Goal: Information Seeking & Learning: Learn about a topic

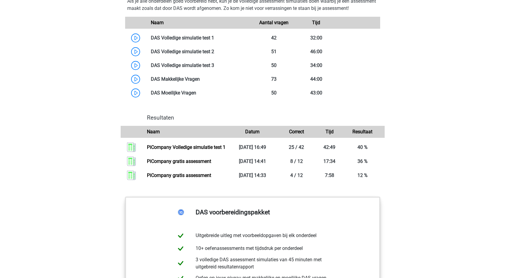
scroll to position [571, 0]
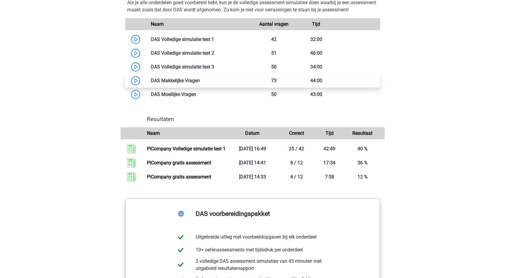
click at [200, 82] on link at bounding box center [200, 81] width 0 height 6
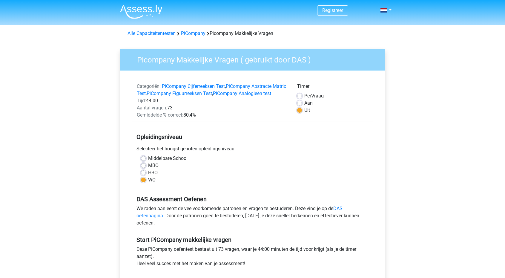
click at [304, 95] on label "Per Vraag" at bounding box center [313, 95] width 19 height 7
click at [299, 95] on input "Per Vraag" at bounding box center [299, 95] width 5 height 6
radio input "true"
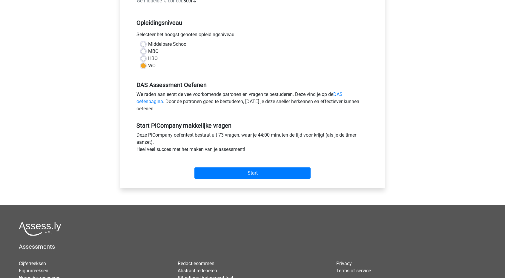
scroll to position [114, 0]
click at [251, 178] on input "Start" at bounding box center [252, 172] width 116 height 11
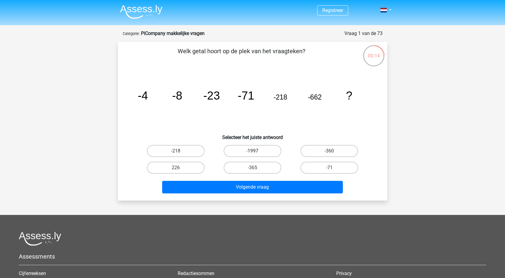
click at [266, 150] on label "-1997" at bounding box center [253, 151] width 58 height 12
click at [256, 151] on input "-1997" at bounding box center [254, 153] width 4 height 4
radio input "true"
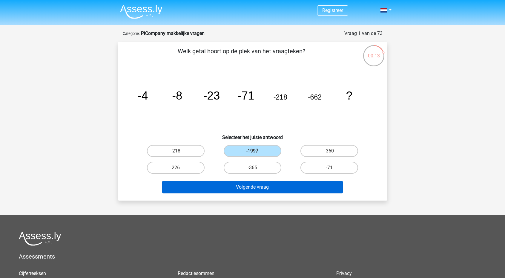
click at [260, 188] on button "Volgende vraag" at bounding box center [252, 187] width 181 height 13
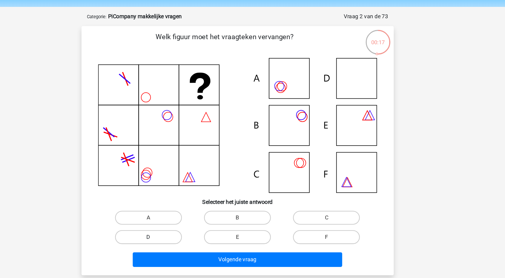
click at [147, 218] on label "D" at bounding box center [176, 224] width 58 height 12
click at [176, 224] on input "D" at bounding box center [178, 226] width 4 height 4
radio input "true"
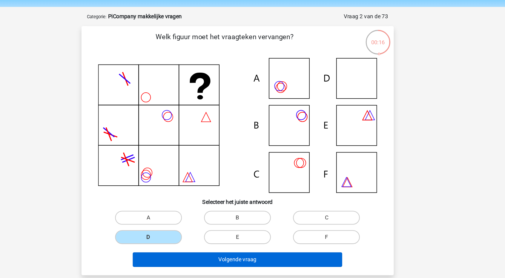
click at [172, 237] on button "Volgende vraag" at bounding box center [252, 243] width 181 height 13
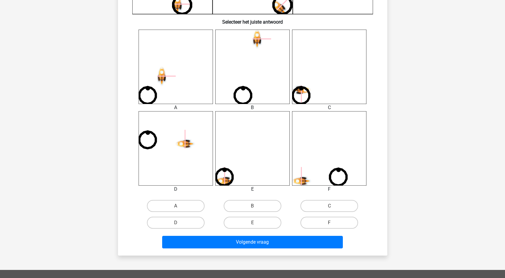
scroll to position [223, 0]
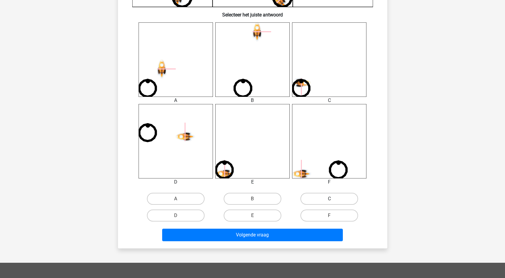
click at [327, 198] on label "C" at bounding box center [329, 199] width 58 height 12
click at [329, 199] on input "C" at bounding box center [331, 201] width 4 height 4
radio input "true"
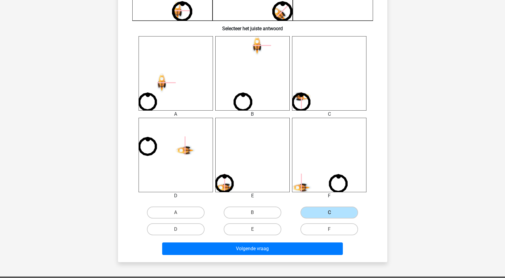
scroll to position [283, 0]
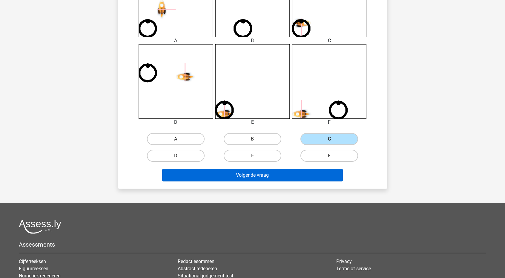
click at [263, 177] on button "Volgende vraag" at bounding box center [252, 175] width 181 height 13
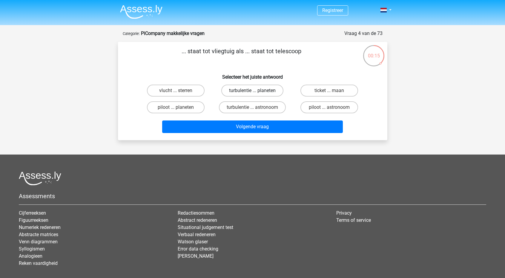
click at [237, 85] on label "turbulentie ... planeten" at bounding box center [252, 91] width 62 height 12
click at [252, 91] on input "turbulentie ... planeten" at bounding box center [254, 93] width 4 height 4
radio input "true"
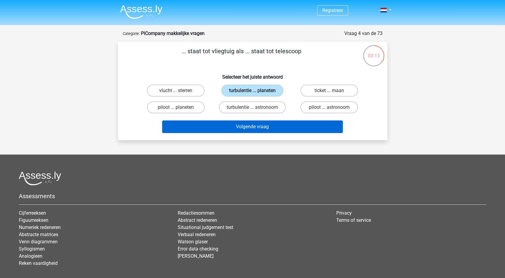
click at [239, 123] on button "Volgende vraag" at bounding box center [252, 126] width 181 height 13
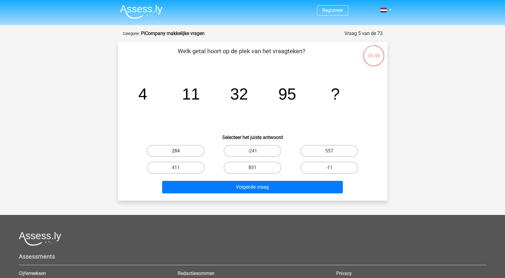
click at [192, 154] on label "284" at bounding box center [176, 151] width 58 height 12
click at [180, 154] on input "284" at bounding box center [178, 153] width 4 height 4
radio input "true"
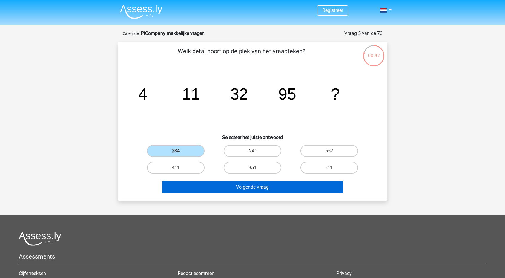
click at [222, 186] on button "Volgende vraag" at bounding box center [252, 187] width 181 height 13
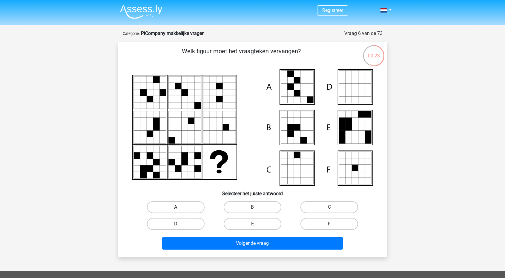
click at [187, 207] on label "A" at bounding box center [176, 207] width 58 height 12
click at [180, 207] on input "A" at bounding box center [178, 209] width 4 height 4
radio input "true"
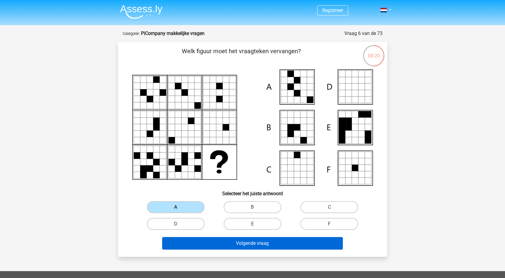
click at [231, 246] on button "Volgende vraag" at bounding box center [252, 243] width 181 height 13
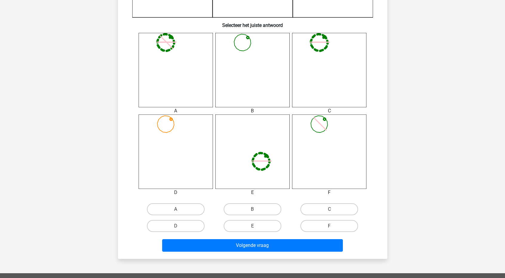
scroll to position [230, 0]
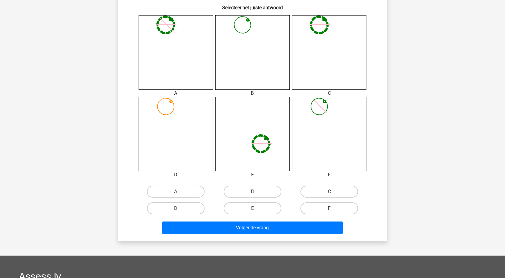
click at [317, 208] on label "F" at bounding box center [329, 208] width 58 height 12
click at [329, 208] on input "F" at bounding box center [331, 210] width 4 height 4
radio input "true"
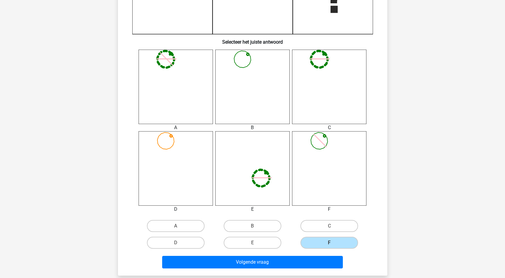
scroll to position [197, 0]
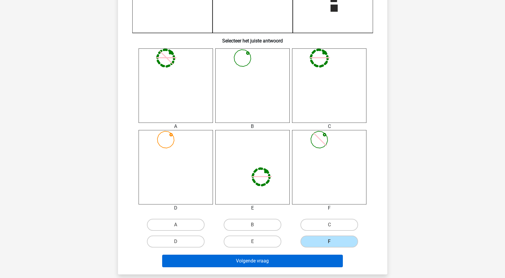
click at [263, 259] on button "Volgende vraag" at bounding box center [252, 260] width 181 height 13
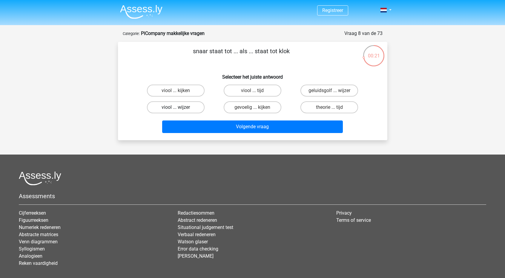
click at [190, 105] on label "viool ... wijzer" at bounding box center [176, 107] width 58 height 12
click at [180, 107] on input "viool ... wijzer" at bounding box center [178, 109] width 4 height 4
radio input "true"
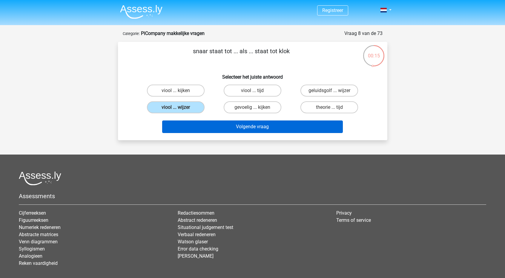
click at [221, 125] on button "Volgende vraag" at bounding box center [252, 126] width 181 height 13
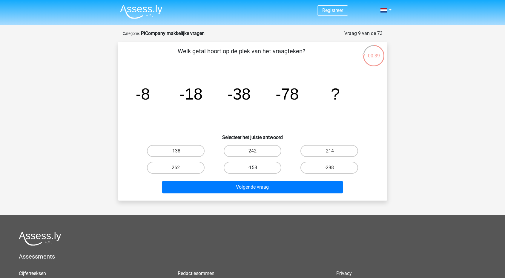
click at [250, 167] on label "-158" at bounding box center [253, 168] width 58 height 12
click at [252, 168] on input "-158" at bounding box center [254, 170] width 4 height 4
radio input "true"
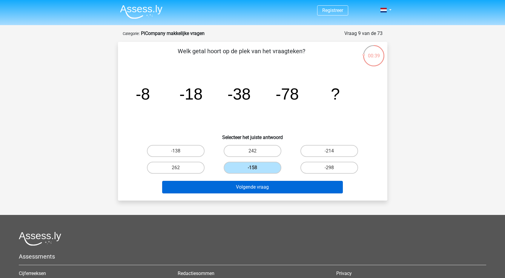
click at [250, 185] on button "Volgende vraag" at bounding box center [252, 187] width 181 height 13
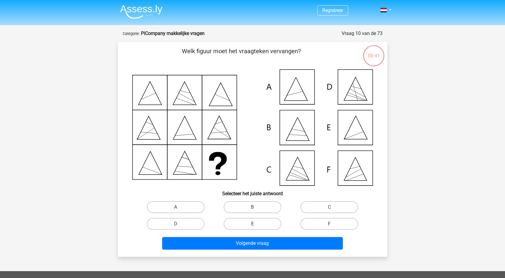
click at [261, 223] on label "E" at bounding box center [253, 224] width 58 height 12
click at [256, 224] on input "E" at bounding box center [254, 226] width 4 height 4
radio input "true"
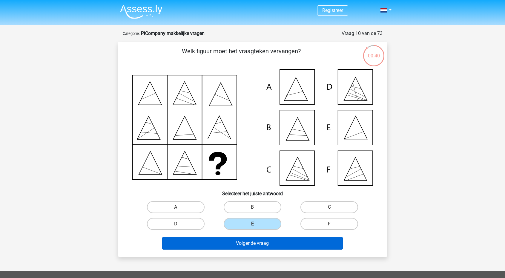
click at [257, 245] on button "Volgende vraag" at bounding box center [252, 243] width 181 height 13
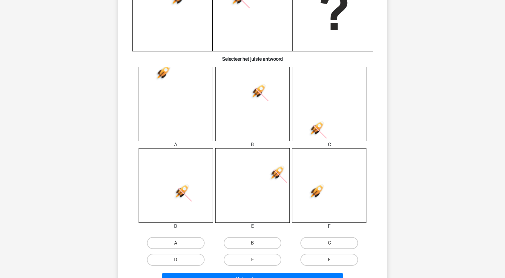
scroll to position [180, 0]
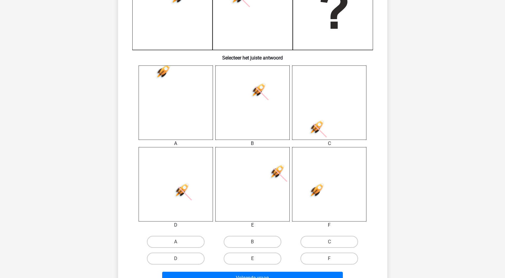
click at [181, 190] on icon at bounding box center [184, 193] width 13 height 13
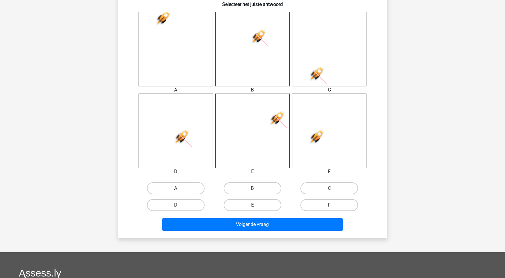
scroll to position [240, 0]
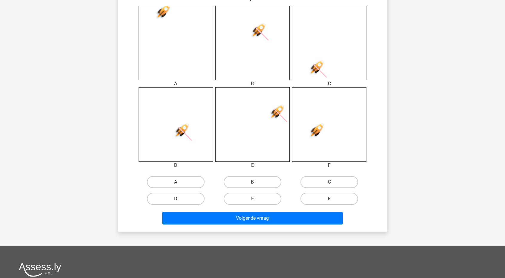
click at [184, 198] on label "D" at bounding box center [176, 199] width 58 height 12
click at [180, 199] on input "D" at bounding box center [178, 201] width 4 height 4
radio input "true"
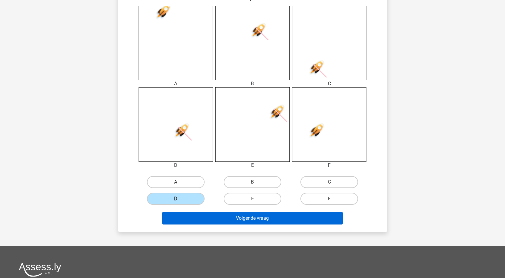
click at [209, 222] on button "Volgende vraag" at bounding box center [252, 218] width 181 height 13
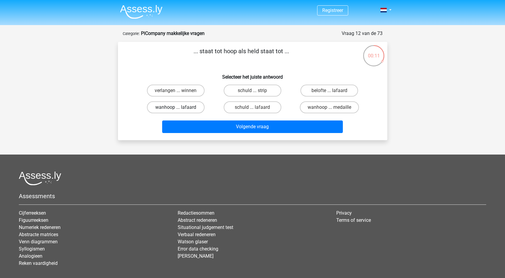
click at [190, 110] on label "wanhoop ... lafaard" at bounding box center [176, 107] width 58 height 12
click at [180, 110] on input "wanhoop ... lafaard" at bounding box center [178, 109] width 4 height 4
radio input "true"
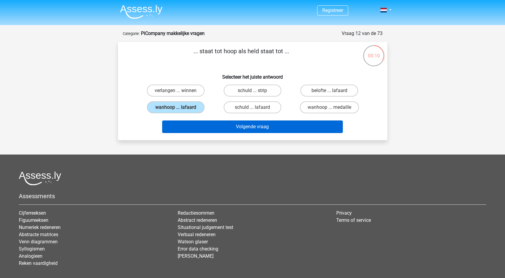
click at [217, 126] on button "Volgende vraag" at bounding box center [252, 126] width 181 height 13
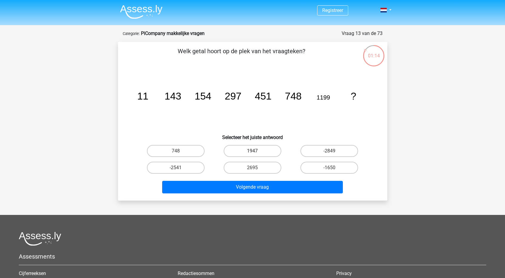
click at [265, 151] on label "1947" at bounding box center [253, 151] width 58 height 12
click at [256, 151] on input "1947" at bounding box center [254, 153] width 4 height 4
radio input "true"
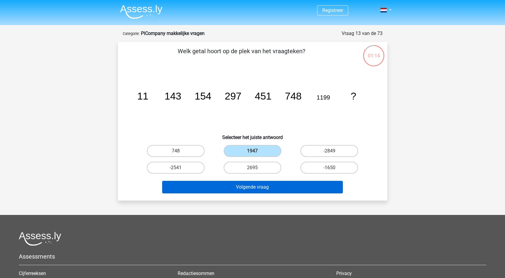
click at [263, 186] on button "Volgende vraag" at bounding box center [252, 187] width 181 height 13
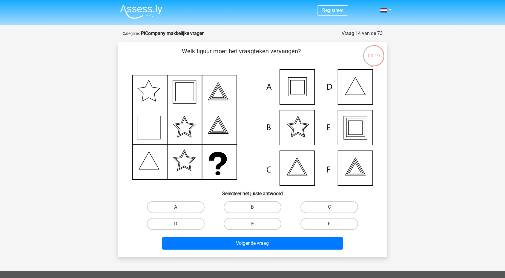
click at [255, 224] on input "E" at bounding box center [254, 226] width 4 height 4
radio input "true"
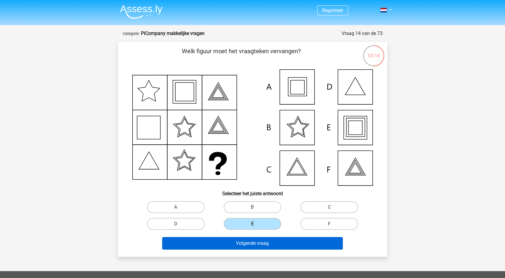
click at [253, 242] on button "Volgende vraag" at bounding box center [252, 243] width 181 height 13
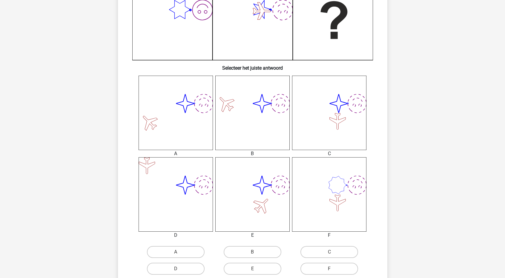
scroll to position [174, 0]
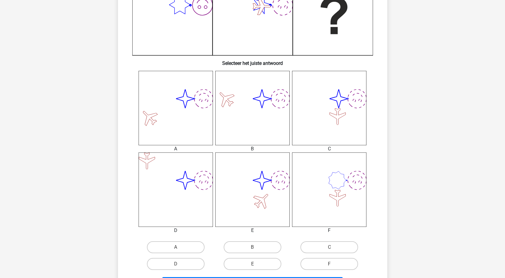
click at [321, 180] on icon "image/svg+xml" at bounding box center [329, 189] width 74 height 74
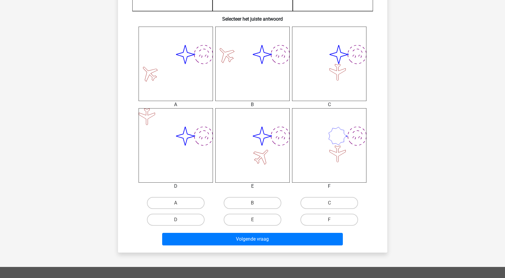
scroll to position [222, 0]
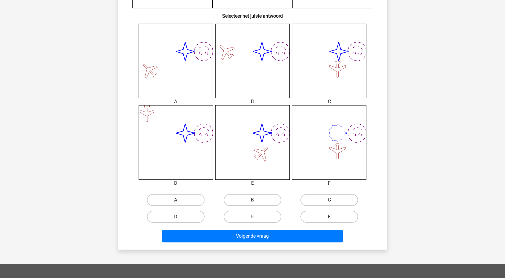
click at [323, 217] on label "F" at bounding box center [329, 217] width 58 height 12
click at [329, 217] on input "F" at bounding box center [331, 219] width 4 height 4
radio input "true"
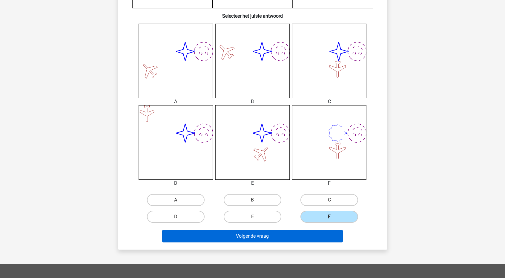
click at [289, 237] on button "Volgende vraag" at bounding box center [252, 236] width 181 height 13
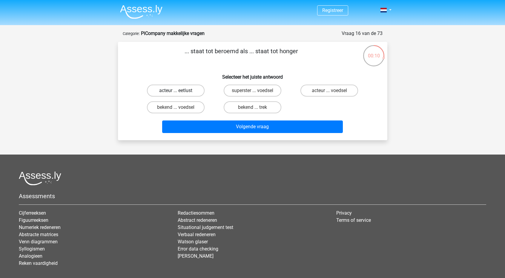
click at [191, 88] on label "acteur ... eetlust" at bounding box center [176, 91] width 58 height 12
click at [180, 91] on input "acteur ... eetlust" at bounding box center [178, 93] width 4 height 4
radio input "true"
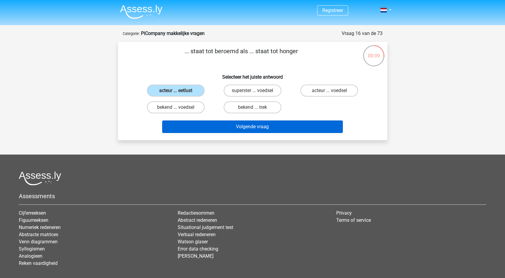
click at [232, 130] on button "Volgende vraag" at bounding box center [252, 126] width 181 height 13
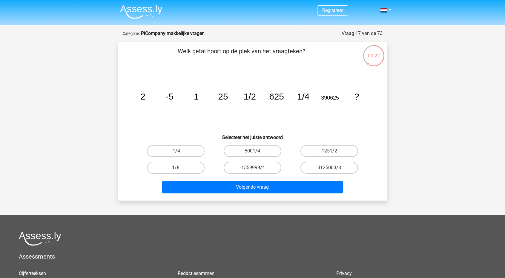
click at [191, 166] on label "1/8" at bounding box center [176, 168] width 58 height 12
click at [180, 168] on input "1/8" at bounding box center [178, 170] width 4 height 4
radio input "true"
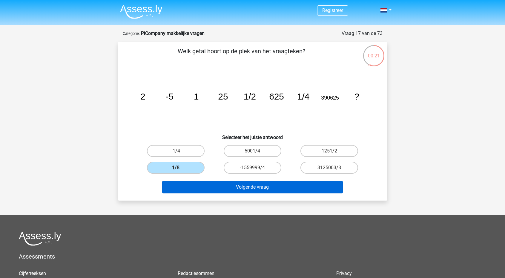
click at [226, 189] on button "Volgende vraag" at bounding box center [252, 187] width 181 height 13
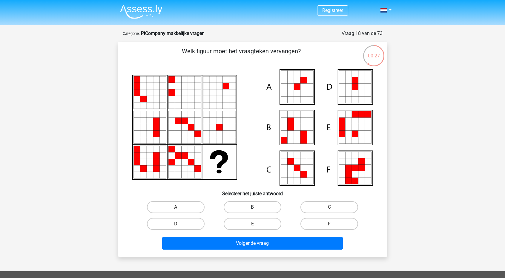
click at [237, 207] on label "B" at bounding box center [253, 207] width 58 height 12
click at [252, 207] on input "B" at bounding box center [254, 209] width 4 height 4
radio input "true"
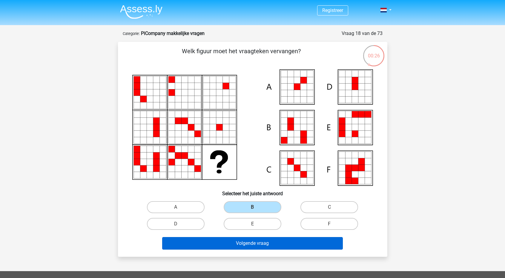
click at [231, 244] on button "Volgende vraag" at bounding box center [252, 243] width 181 height 13
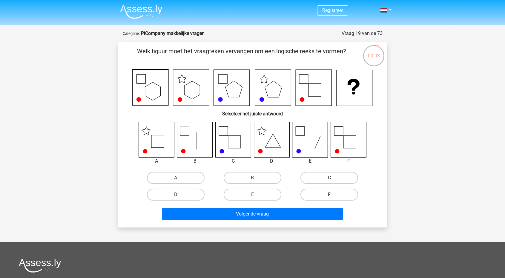
click at [327, 194] on label "F" at bounding box center [329, 194] width 58 height 12
click at [329, 194] on input "F" at bounding box center [331, 196] width 4 height 4
radio input "true"
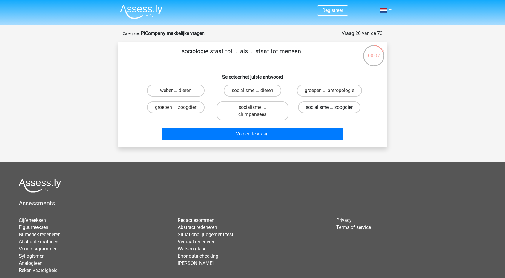
click at [317, 107] on label "socialisme ... zoogdier" at bounding box center [329, 107] width 62 height 12
click at [329, 107] on input "socialisme ... zoogdier" at bounding box center [331, 109] width 4 height 4
radio input "true"
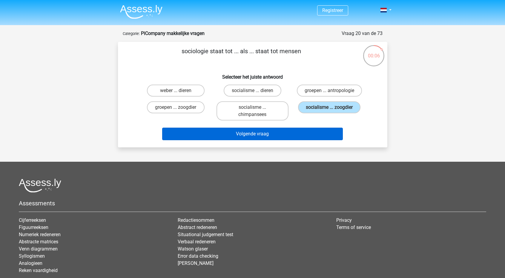
click at [275, 134] on button "Volgende vraag" at bounding box center [252, 134] width 181 height 13
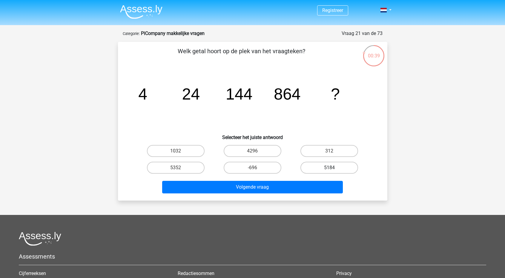
click at [326, 172] on label "5184" at bounding box center [329, 168] width 58 height 12
click at [329, 171] on input "5184" at bounding box center [331, 170] width 4 height 4
radio input "true"
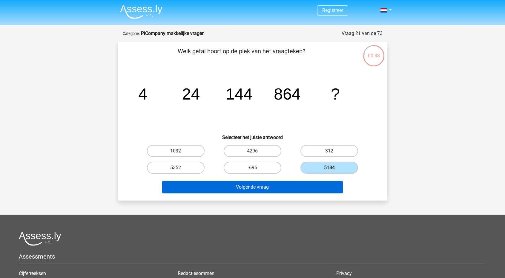
click at [306, 181] on button "Volgende vraag" at bounding box center [252, 187] width 181 height 13
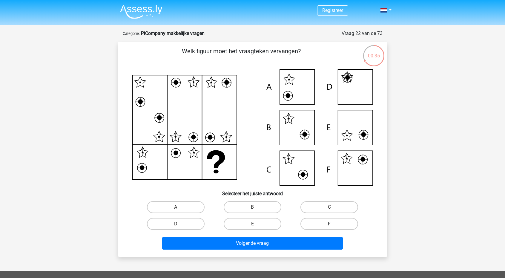
click at [328, 222] on label "F" at bounding box center [329, 224] width 58 height 12
click at [329, 224] on input "F" at bounding box center [331, 226] width 4 height 4
radio input "true"
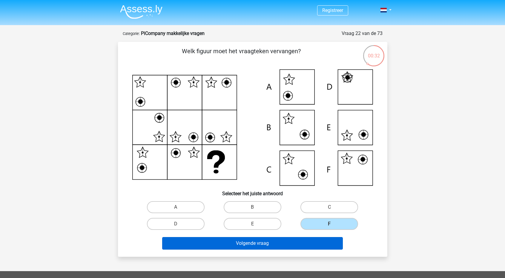
click at [275, 245] on button "Volgende vraag" at bounding box center [252, 243] width 181 height 13
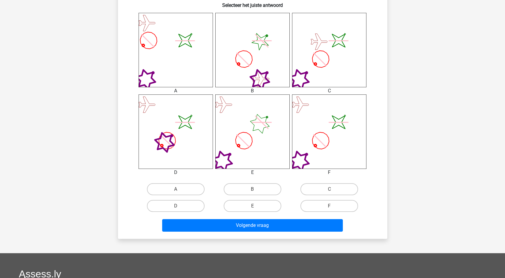
scroll to position [238, 0]
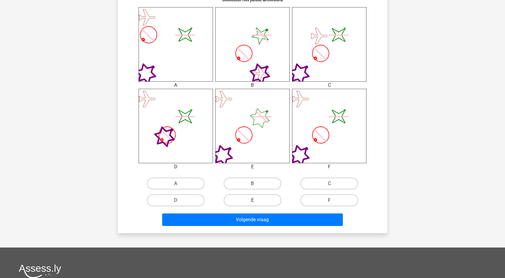
click at [257, 199] on label "E" at bounding box center [253, 200] width 58 height 12
click at [256, 200] on input "E" at bounding box center [254, 202] width 4 height 4
radio input "true"
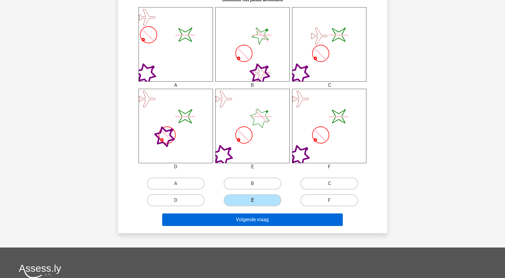
click at [258, 221] on button "Volgende vraag" at bounding box center [252, 219] width 181 height 13
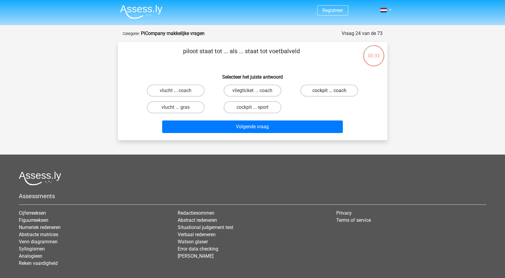
click at [329, 90] on label "cockpit ... coach" at bounding box center [329, 91] width 58 height 12
click at [329, 91] on input "cockpit ... coach" at bounding box center [331, 93] width 4 height 4
radio input "true"
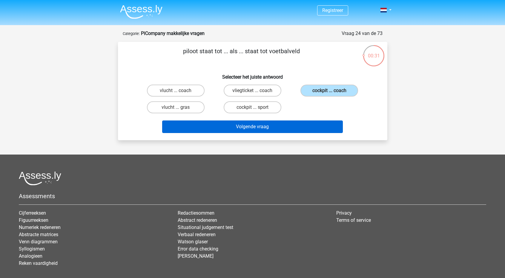
click at [285, 125] on button "Volgende vraag" at bounding box center [252, 126] width 181 height 13
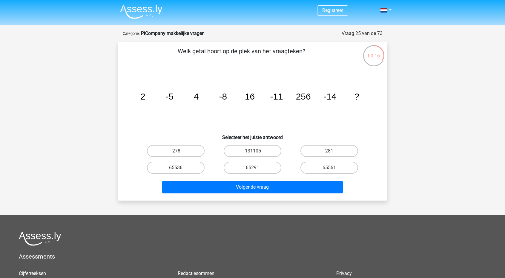
click at [196, 164] on label "65536" at bounding box center [176, 168] width 58 height 12
click at [180, 168] on input "65536" at bounding box center [178, 170] width 4 height 4
radio input "true"
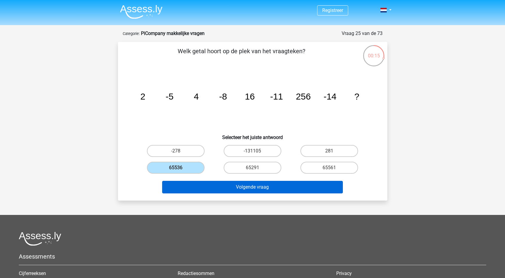
click at [220, 190] on button "Volgende vraag" at bounding box center [252, 187] width 181 height 13
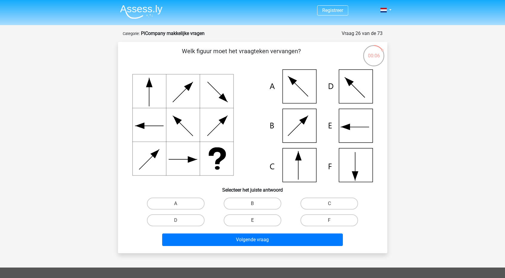
click at [268, 217] on label "E" at bounding box center [253, 220] width 58 height 12
click at [256, 220] on input "E" at bounding box center [254, 222] width 4 height 4
radio input "true"
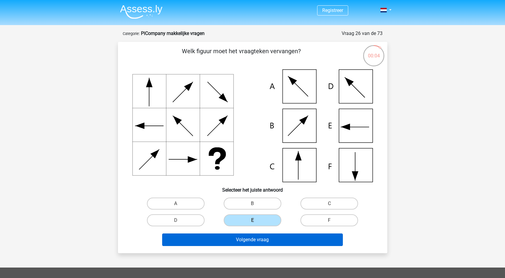
click at [268, 240] on button "Volgende vraag" at bounding box center [252, 239] width 181 height 13
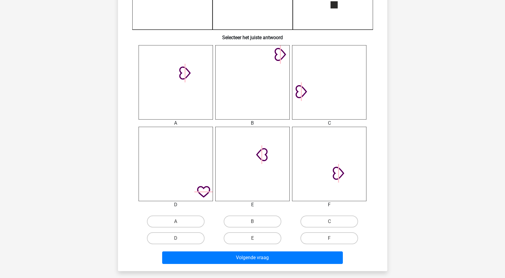
scroll to position [209, 0]
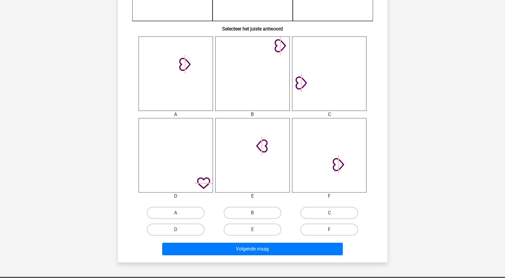
click at [325, 229] on label "F" at bounding box center [329, 229] width 58 height 12
click at [329, 229] on input "F" at bounding box center [331, 231] width 4 height 4
radio input "true"
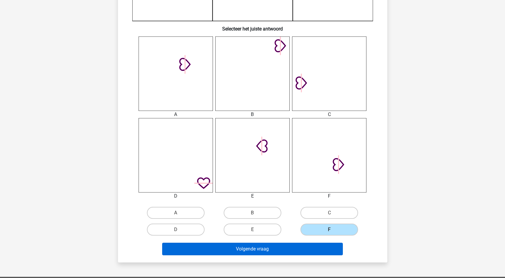
click at [298, 248] on button "Volgende vraag" at bounding box center [252, 249] width 181 height 13
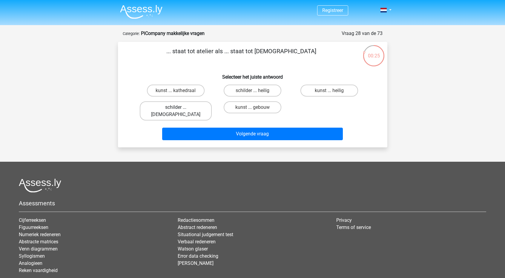
click at [191, 108] on label "schilder ... [DEMOGRAPHIC_DATA]" at bounding box center [176, 110] width 72 height 19
click at [180, 108] on input "schilder ... [DEMOGRAPHIC_DATA]" at bounding box center [178, 109] width 4 height 4
radio input "true"
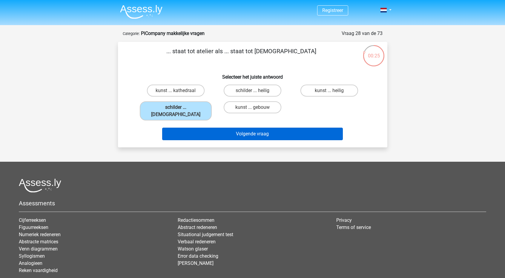
click at [228, 128] on button "Volgende vraag" at bounding box center [252, 134] width 181 height 13
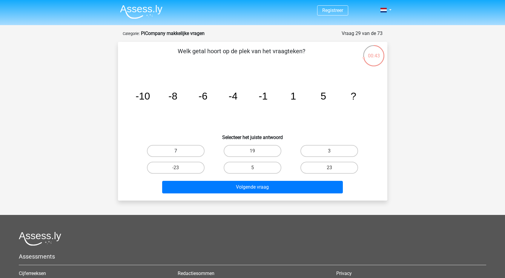
click at [182, 153] on label "7" at bounding box center [176, 151] width 58 height 12
click at [180, 153] on input "7" at bounding box center [178, 153] width 4 height 4
radio input "true"
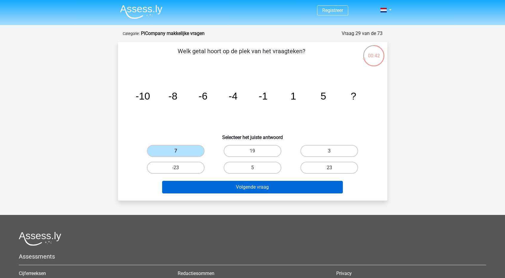
click at [244, 186] on button "Volgende vraag" at bounding box center [252, 187] width 181 height 13
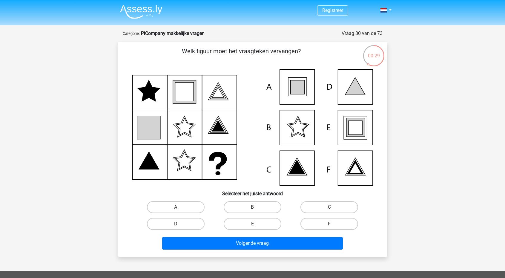
click at [244, 208] on label "B" at bounding box center [253, 207] width 58 height 12
click at [252, 208] on input "B" at bounding box center [254, 209] width 4 height 4
radio input "true"
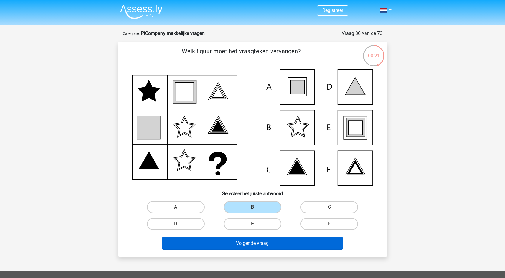
click at [240, 246] on button "Volgende vraag" at bounding box center [252, 243] width 181 height 13
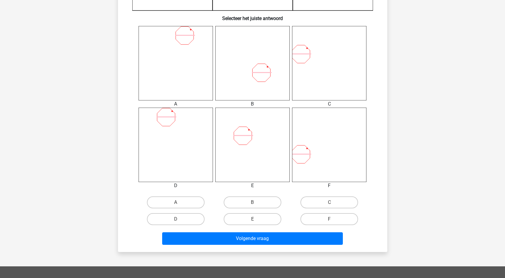
scroll to position [222, 0]
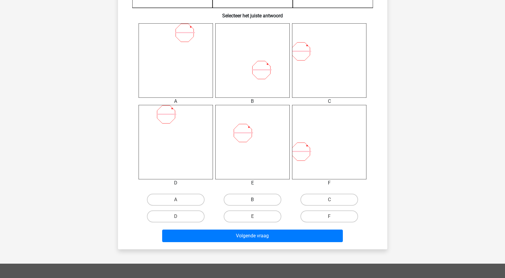
click at [261, 201] on label "B" at bounding box center [253, 200] width 58 height 12
click at [256, 201] on input "B" at bounding box center [254, 202] width 4 height 4
radio input "true"
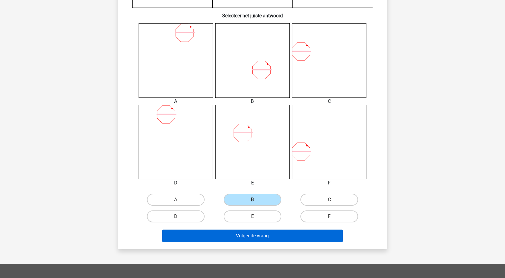
click at [261, 233] on button "Volgende vraag" at bounding box center [252, 235] width 181 height 13
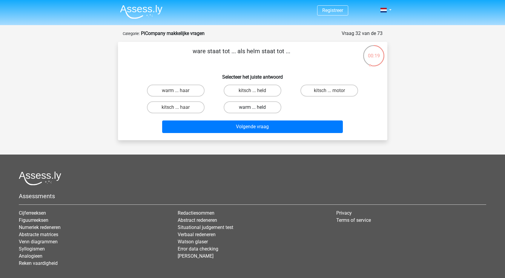
click at [269, 107] on label "warm ... held" at bounding box center [253, 107] width 58 height 12
click at [256, 107] on input "warm ... held" at bounding box center [254, 109] width 4 height 4
radio input "true"
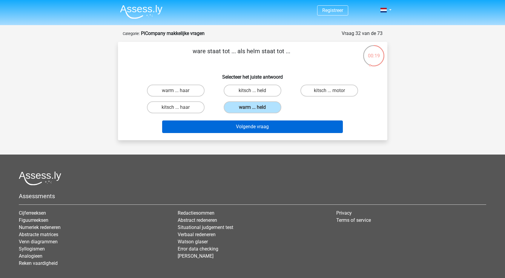
click at [269, 128] on button "Volgende vraag" at bounding box center [252, 126] width 181 height 13
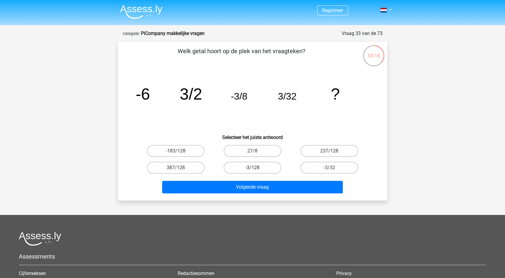
click at [245, 166] on label "-3/128" at bounding box center [253, 168] width 58 height 12
click at [252, 168] on input "-3/128" at bounding box center [254, 170] width 4 height 4
radio input "true"
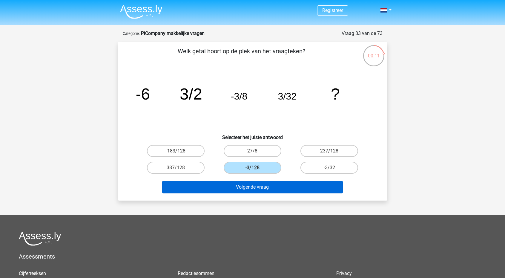
click at [246, 187] on button "Volgende vraag" at bounding box center [252, 187] width 181 height 13
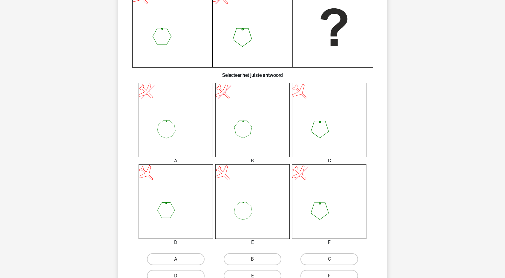
scroll to position [165, 0]
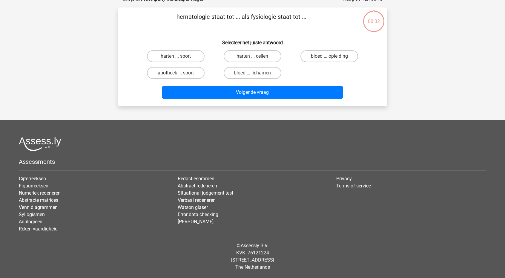
click at [254, 134] on footer "Assessments Cijferreeksen Figuurreeksen Numeriek redeneren Abstracte matrices V…" at bounding box center [252, 199] width 505 height 158
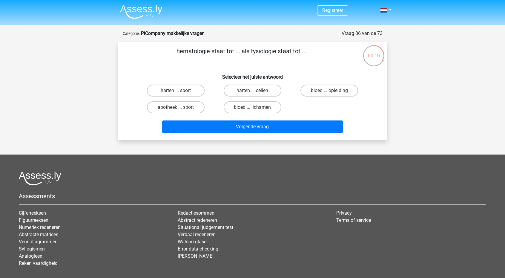
click at [255, 108] on input "bloed ... lichamen" at bounding box center [254, 109] width 4 height 4
radio input "true"
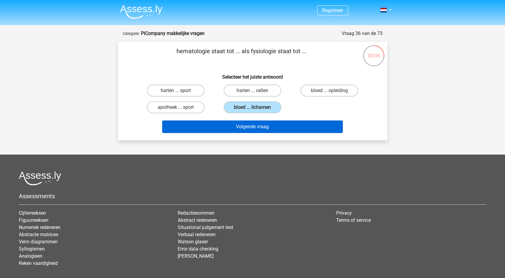
click at [247, 126] on button "Volgende vraag" at bounding box center [252, 126] width 181 height 13
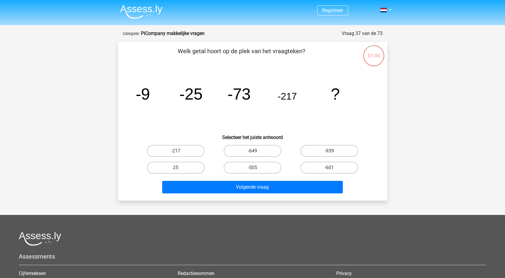
click at [254, 153] on input "-649" at bounding box center [254, 153] width 4 height 4
radio input "true"
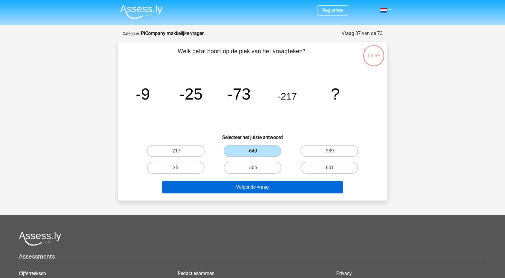
click at [250, 186] on button "Volgende vraag" at bounding box center [252, 187] width 181 height 13
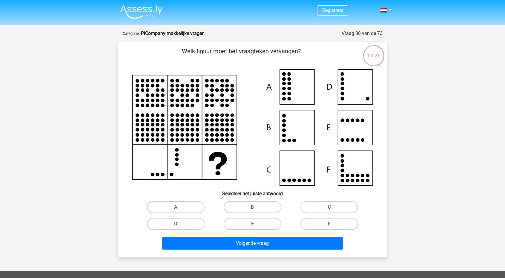
click at [190, 227] on label "D" at bounding box center [176, 224] width 58 height 12
click at [180, 227] on input "D" at bounding box center [178, 226] width 4 height 4
radio input "true"
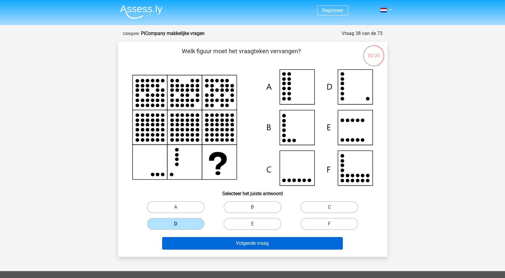
click at [247, 245] on button "Volgende vraag" at bounding box center [252, 243] width 181 height 13
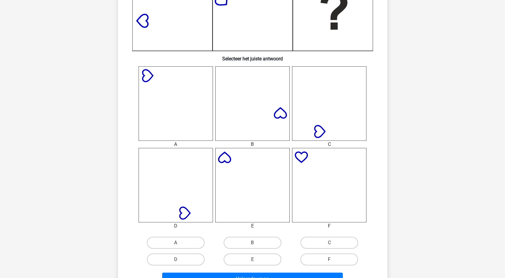
scroll to position [189, 0]
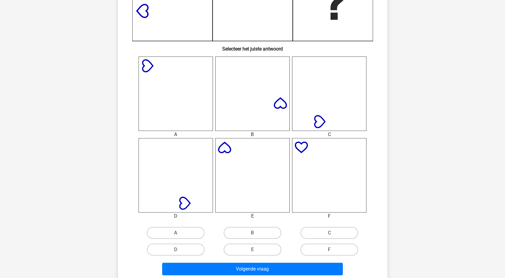
click at [194, 198] on icon at bounding box center [176, 175] width 74 height 74
click at [181, 252] on label "D" at bounding box center [176, 249] width 58 height 12
click at [180, 252] on input "D" at bounding box center [178, 251] width 4 height 4
radio input "true"
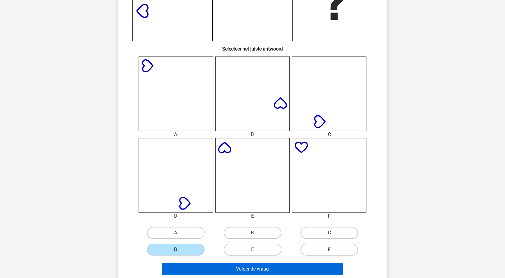
click at [205, 269] on button "Volgende vraag" at bounding box center [252, 269] width 181 height 13
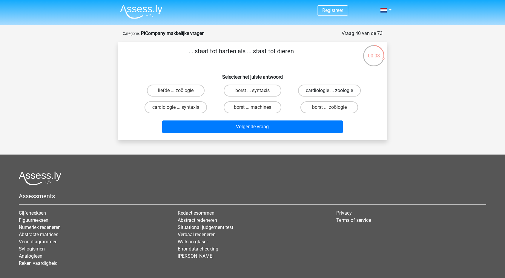
click at [338, 91] on label "cardiologie ... zoölogie" at bounding box center [329, 91] width 63 height 12
click at [333, 91] on input "cardiologie ... zoölogie" at bounding box center [331, 93] width 4 height 4
radio input "true"
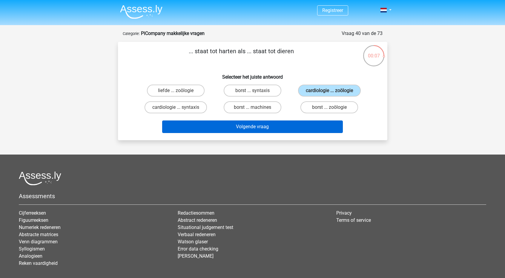
click at [277, 126] on button "Volgende vraag" at bounding box center [252, 126] width 181 height 13
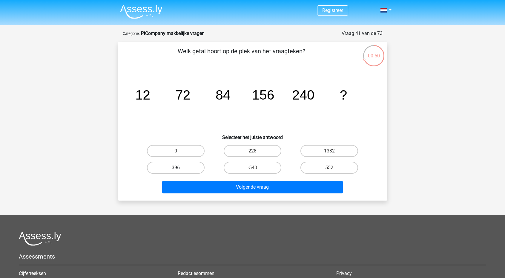
click at [195, 168] on label "396" at bounding box center [176, 168] width 58 height 12
click at [180, 168] on input "396" at bounding box center [178, 170] width 4 height 4
radio input "true"
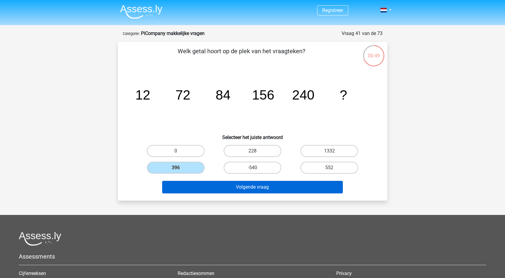
click at [234, 189] on button "Volgende vraag" at bounding box center [252, 187] width 181 height 13
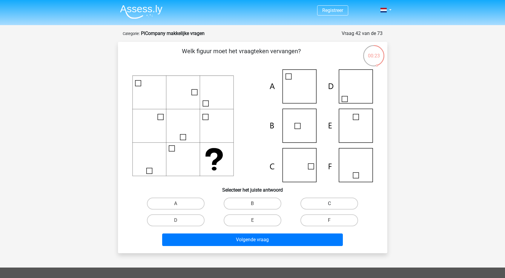
click at [323, 206] on label "C" at bounding box center [329, 203] width 58 height 12
click at [329, 206] on input "C" at bounding box center [331, 205] width 4 height 4
radio input "true"
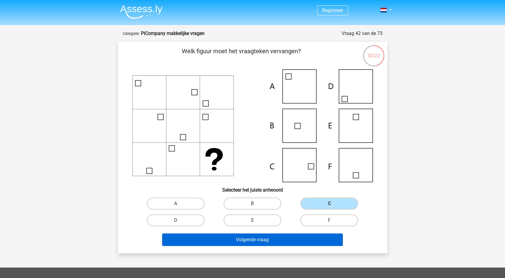
click at [278, 240] on button "Volgende vraag" at bounding box center [252, 239] width 181 height 13
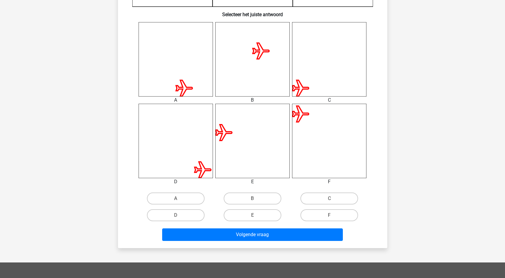
scroll to position [218, 0]
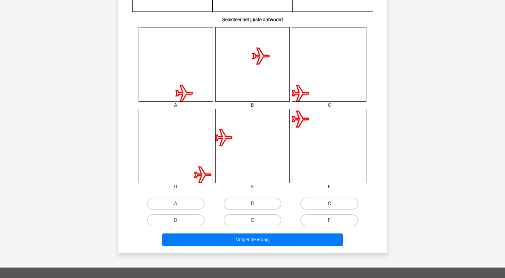
click at [180, 219] on label "D" at bounding box center [176, 220] width 58 height 12
click at [180, 220] on input "D" at bounding box center [178, 222] width 4 height 4
radio input "true"
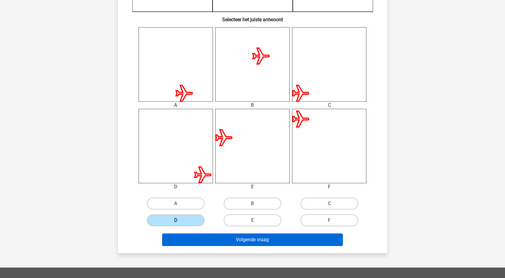
click at [226, 240] on button "Volgende vraag" at bounding box center [252, 239] width 181 height 13
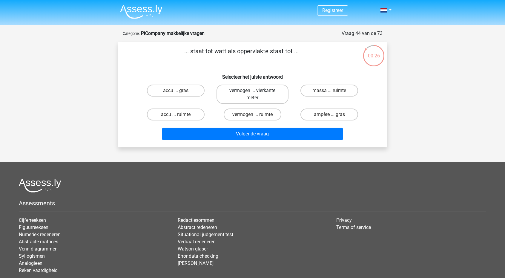
click at [257, 89] on label "vermogen ... vierkante meter" at bounding box center [253, 94] width 72 height 19
click at [256, 91] on input "vermogen ... vierkante meter" at bounding box center [254, 93] width 4 height 4
radio input "true"
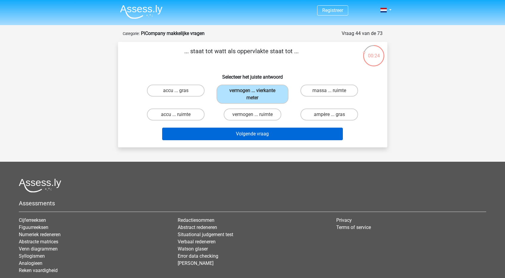
click at [252, 133] on button "Volgende vraag" at bounding box center [252, 134] width 181 height 13
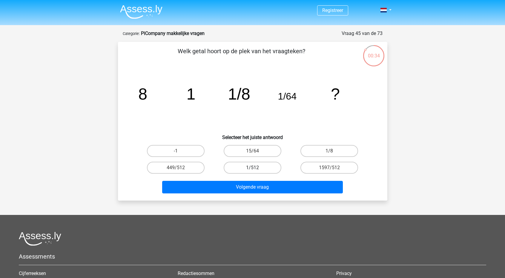
click at [253, 166] on label "1/512" at bounding box center [253, 168] width 58 height 12
click at [253, 168] on input "1/512" at bounding box center [254, 170] width 4 height 4
radio input "true"
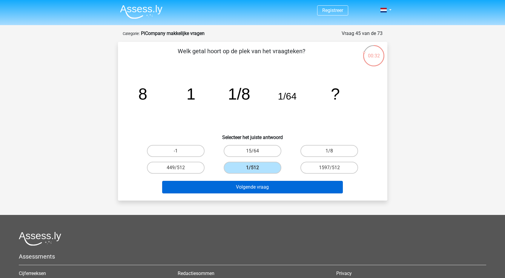
click at [252, 187] on button "Volgende vraag" at bounding box center [252, 187] width 181 height 13
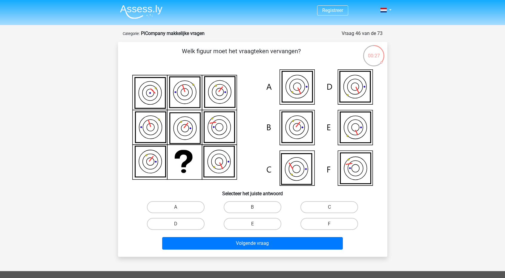
click at [358, 177] on icon at bounding box center [355, 168] width 30 height 31
click at [320, 226] on label "F" at bounding box center [329, 224] width 58 height 12
click at [329, 226] on input "F" at bounding box center [331, 226] width 4 height 4
radio input "true"
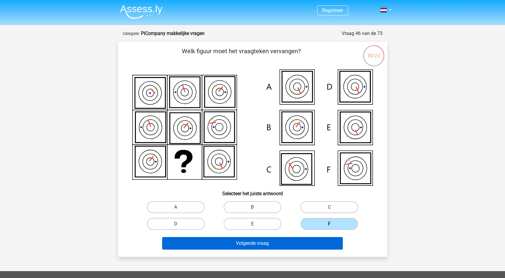
click at [277, 242] on button "Volgende vraag" at bounding box center [252, 243] width 181 height 13
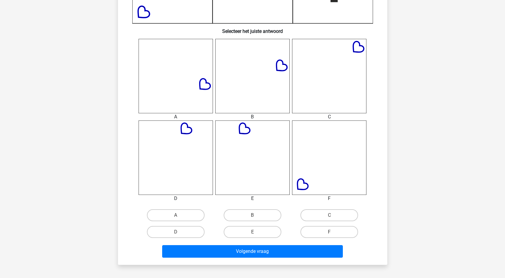
scroll to position [219, 0]
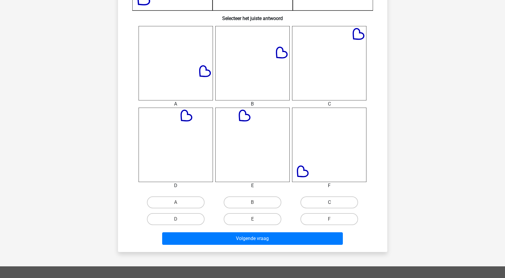
click at [343, 204] on label "C" at bounding box center [329, 202] width 58 height 12
click at [333, 204] on input "C" at bounding box center [331, 204] width 4 height 4
radio input "true"
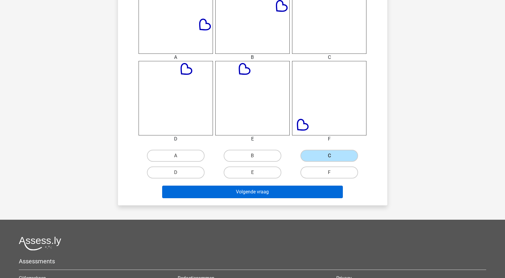
scroll to position [268, 0]
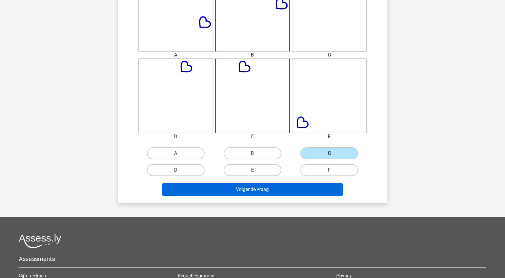
click at [292, 190] on button "Volgende vraag" at bounding box center [252, 189] width 181 height 13
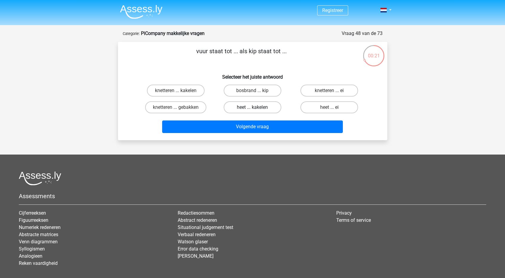
click at [241, 107] on label "heet ... kakelen" at bounding box center [253, 107] width 58 height 12
click at [252, 107] on input "heet ... kakelen" at bounding box center [254, 109] width 4 height 4
radio input "true"
click at [176, 108] on input "knetteren ... gebakken" at bounding box center [178, 109] width 4 height 4
radio input "true"
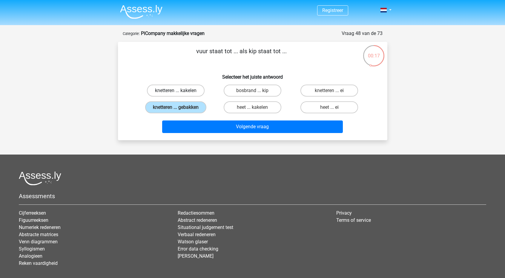
click at [174, 91] on label "knetteren ... kakelen" at bounding box center [176, 91] width 58 height 12
click at [176, 91] on input "knetteren ... kakelen" at bounding box center [178, 93] width 4 height 4
radio input "true"
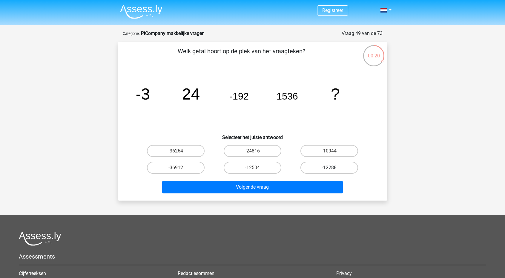
click at [314, 168] on label "-12288" at bounding box center [329, 168] width 58 height 12
click at [329, 168] on input "-12288" at bounding box center [331, 170] width 4 height 4
radio input "true"
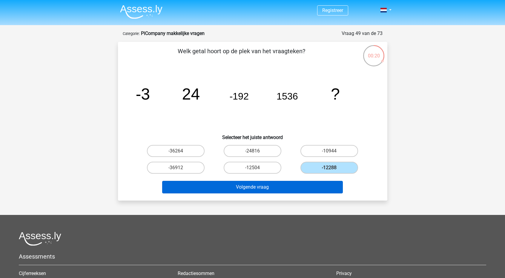
click at [289, 185] on button "Volgende vraag" at bounding box center [252, 187] width 181 height 13
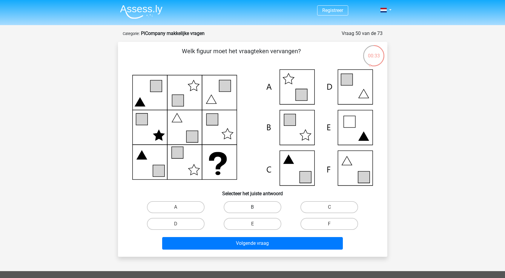
click at [232, 201] on label "B" at bounding box center [253, 207] width 58 height 12
click at [252, 207] on input "B" at bounding box center [254, 209] width 4 height 4
radio input "true"
click at [192, 224] on label "D" at bounding box center [176, 224] width 58 height 12
click at [180, 224] on input "D" at bounding box center [178, 226] width 4 height 4
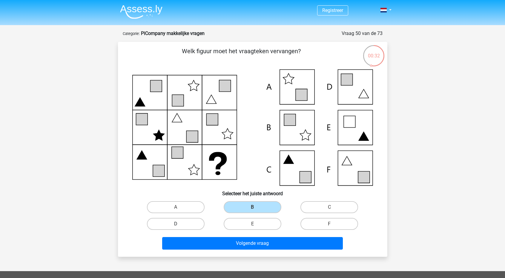
radio input "true"
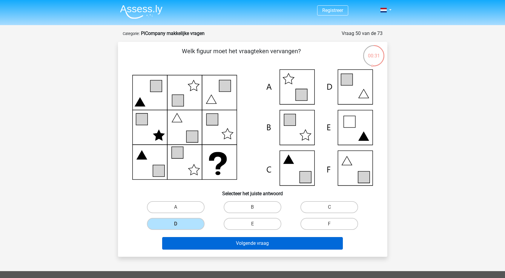
click at [226, 244] on button "Volgende vraag" at bounding box center [252, 243] width 181 height 13
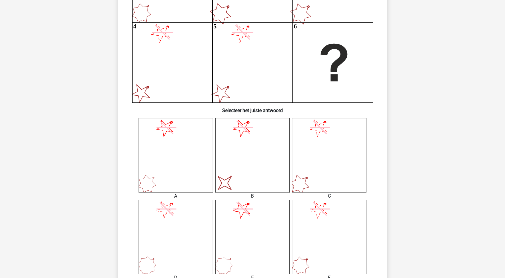
scroll to position [132, 0]
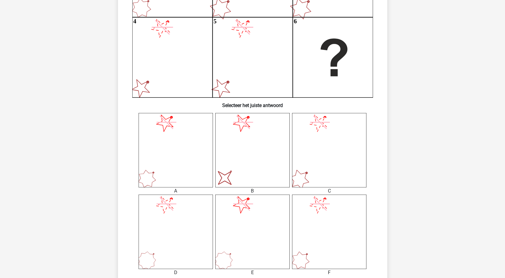
click at [300, 163] on icon at bounding box center [329, 150] width 74 height 74
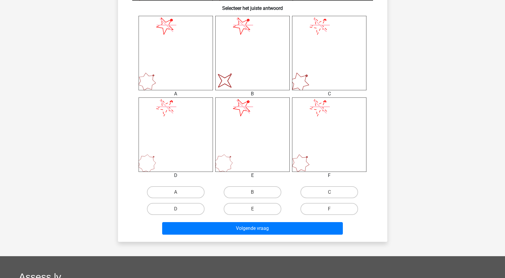
scroll to position [291, 0]
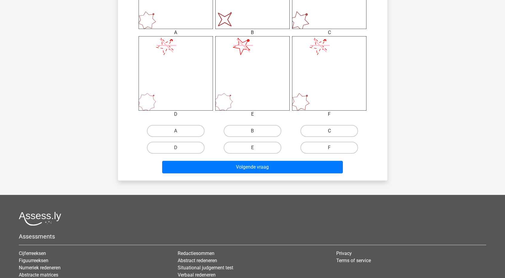
click at [314, 127] on label "C" at bounding box center [329, 131] width 58 height 12
click at [329, 131] on input "C" at bounding box center [331, 133] width 4 height 4
radio input "true"
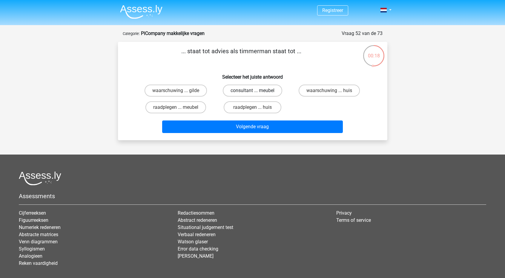
click at [250, 88] on label "consultant ... meubel" at bounding box center [252, 91] width 59 height 12
click at [252, 91] on input "consultant ... meubel" at bounding box center [254, 93] width 4 height 4
radio input "true"
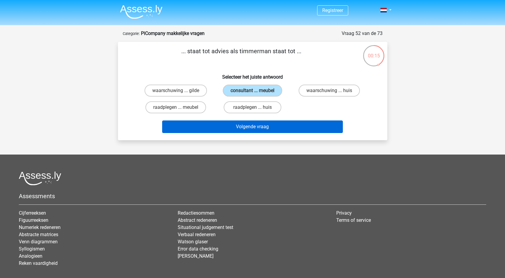
click at [248, 125] on button "Volgende vraag" at bounding box center [252, 126] width 181 height 13
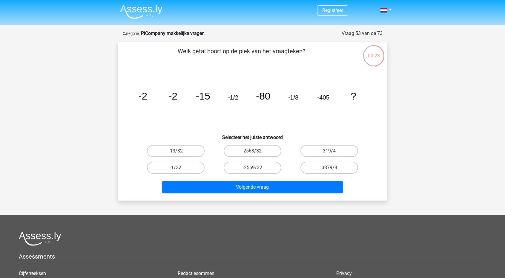
click at [193, 171] on label "-1/32" at bounding box center [176, 168] width 58 height 12
click at [180, 171] on input "-1/32" at bounding box center [178, 170] width 4 height 4
radio input "true"
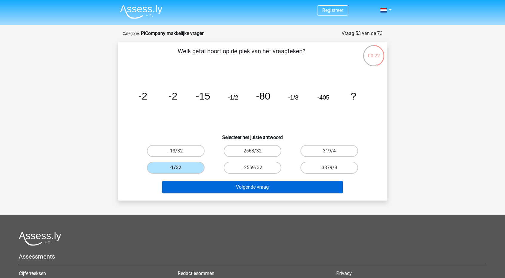
click at [228, 183] on button "Volgende vraag" at bounding box center [252, 187] width 181 height 13
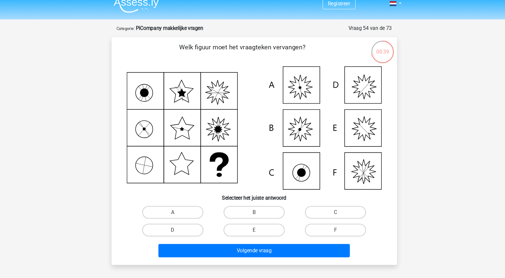
click at [286, 80] on icon at bounding box center [252, 127] width 241 height 116
click at [176, 207] on input "A" at bounding box center [178, 209] width 4 height 4
radio input "true"
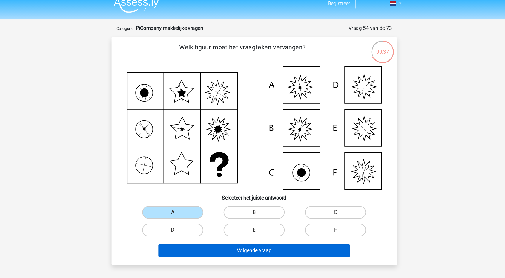
click at [203, 237] on button "Volgende vraag" at bounding box center [252, 243] width 181 height 13
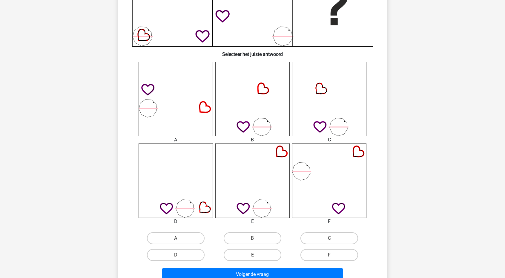
scroll to position [187, 0]
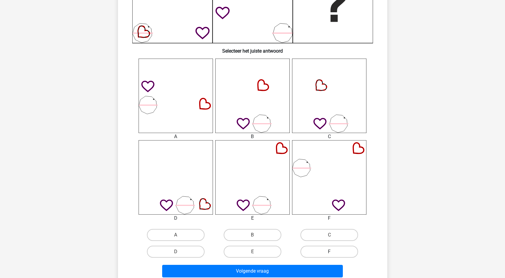
click at [317, 249] on label "F" at bounding box center [329, 252] width 58 height 12
click at [329, 252] on input "F" at bounding box center [331, 254] width 4 height 4
radio input "true"
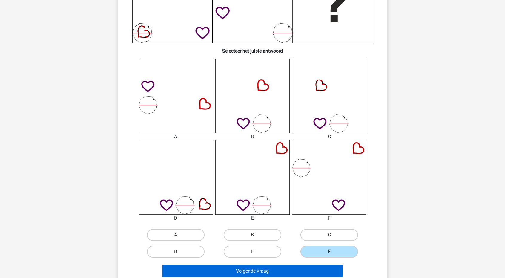
click at [276, 272] on button "Volgende vraag" at bounding box center [252, 271] width 181 height 13
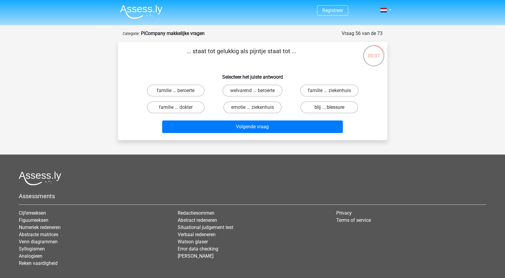
click at [321, 108] on label "blij ... blessure" at bounding box center [329, 107] width 58 height 12
click at [329, 108] on input "blij ... blessure" at bounding box center [331, 109] width 4 height 4
radio input "true"
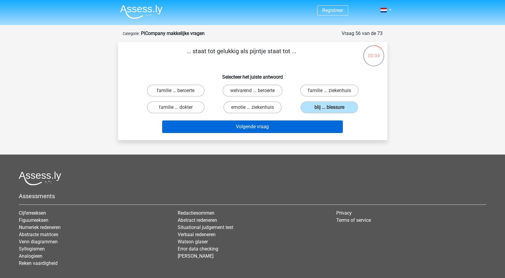
click at [270, 125] on button "Volgende vraag" at bounding box center [252, 126] width 181 height 13
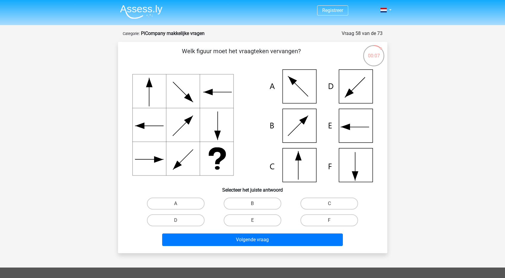
click at [309, 128] on icon at bounding box center [252, 125] width 241 height 113
click at [247, 205] on label "B" at bounding box center [253, 203] width 58 height 12
click at [252, 205] on input "B" at bounding box center [254, 205] width 4 height 4
radio input "true"
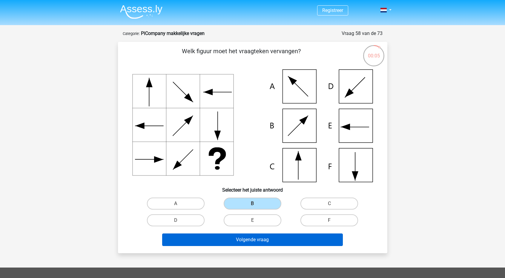
click at [242, 240] on button "Volgende vraag" at bounding box center [252, 239] width 181 height 13
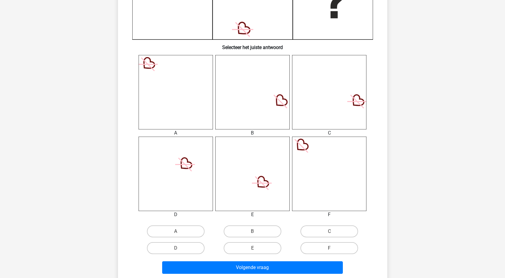
scroll to position [213, 0]
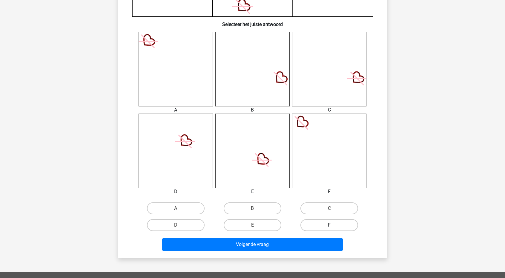
click at [317, 224] on label "F" at bounding box center [329, 225] width 58 height 12
click at [329, 225] on input "F" at bounding box center [331, 227] width 4 height 4
radio input "true"
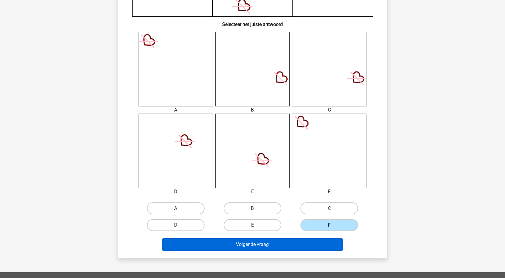
click at [296, 243] on button "Volgende vraag" at bounding box center [252, 244] width 181 height 13
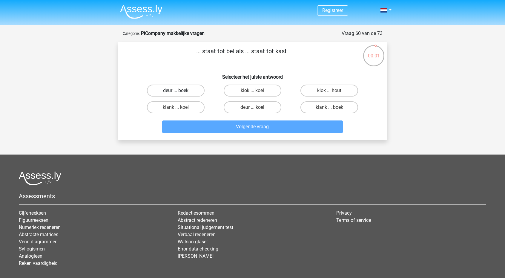
click at [192, 86] on label "deur ... boek" at bounding box center [176, 91] width 58 height 12
click at [180, 91] on input "deur ... boek" at bounding box center [178, 93] width 4 height 4
radio input "true"
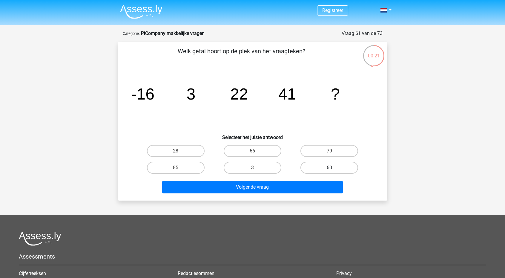
click at [314, 166] on label "60" at bounding box center [329, 168] width 58 height 12
click at [329, 168] on input "60" at bounding box center [331, 170] width 4 height 4
radio input "true"
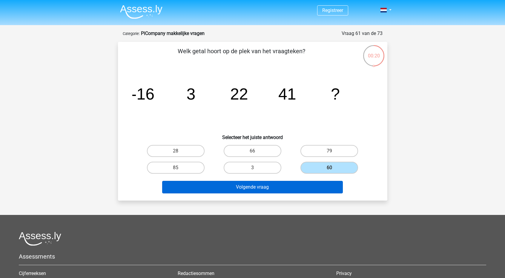
click at [276, 188] on button "Volgende vraag" at bounding box center [252, 187] width 181 height 13
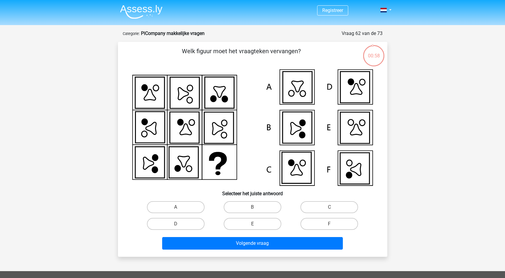
scroll to position [4, 0]
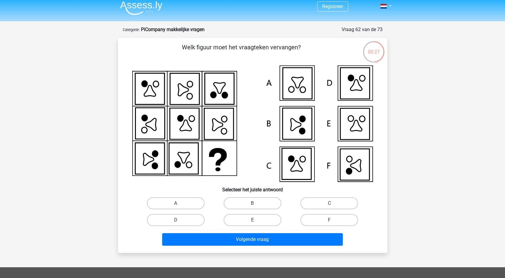
click at [255, 221] on input "E" at bounding box center [254, 222] width 4 height 4
radio input "true"
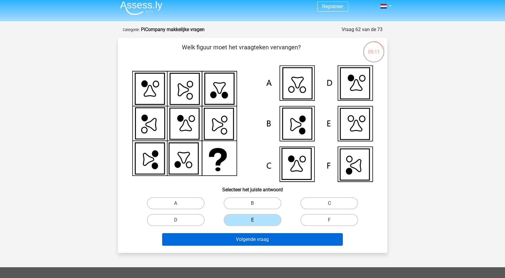
click at [252, 239] on button "Volgende vraag" at bounding box center [252, 239] width 181 height 13
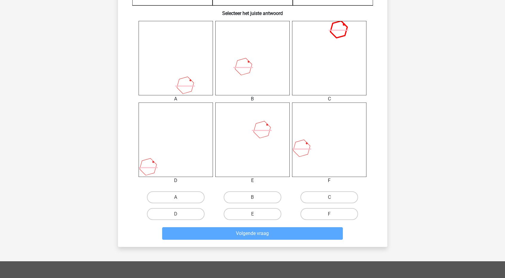
scroll to position [245, 0]
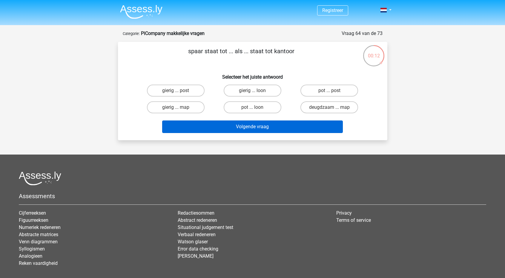
click at [275, 126] on button "Volgende vraag" at bounding box center [252, 126] width 181 height 13
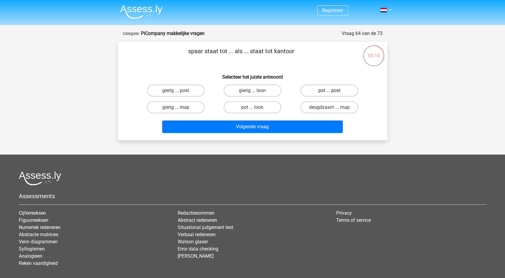
click at [323, 86] on label "pot ... post" at bounding box center [329, 91] width 58 height 12
click at [329, 91] on input "pot ... post" at bounding box center [331, 93] width 4 height 4
radio input "true"
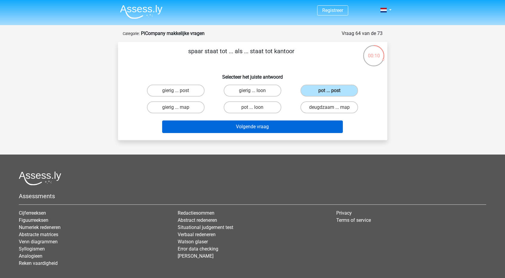
click at [275, 126] on button "Volgende vraag" at bounding box center [252, 126] width 181 height 13
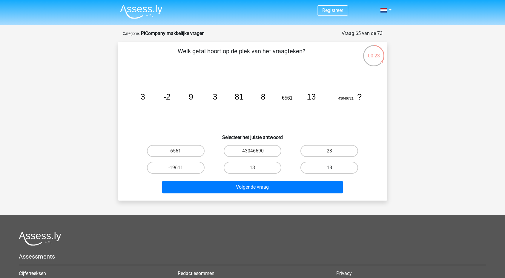
click at [320, 163] on label "18" at bounding box center [329, 168] width 58 height 12
click at [329, 168] on input "18" at bounding box center [331, 170] width 4 height 4
radio input "true"
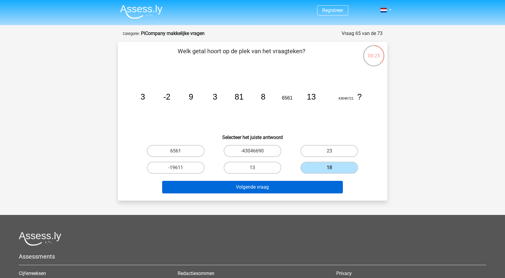
click at [297, 184] on button "Volgende vraag" at bounding box center [252, 187] width 181 height 13
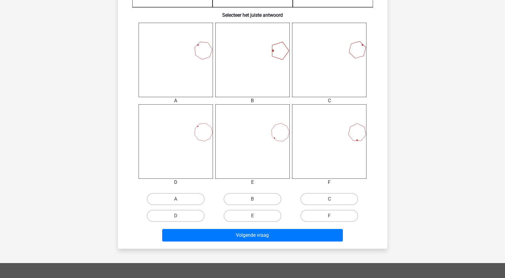
scroll to position [254, 0]
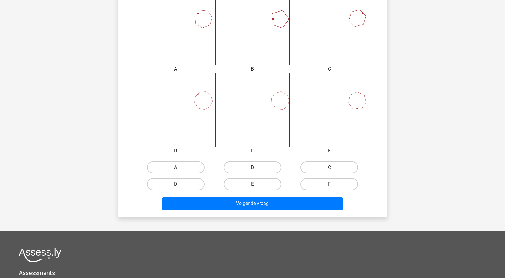
click at [254, 167] on label "B" at bounding box center [253, 167] width 58 height 12
click at [254, 167] on input "B" at bounding box center [254, 169] width 4 height 4
radio input "true"
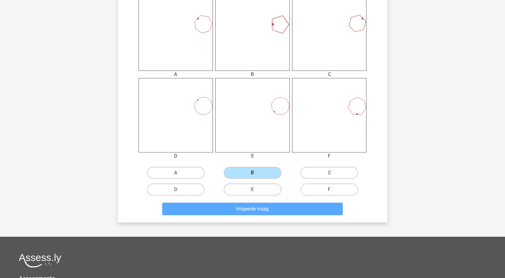
scroll to position [271, 0]
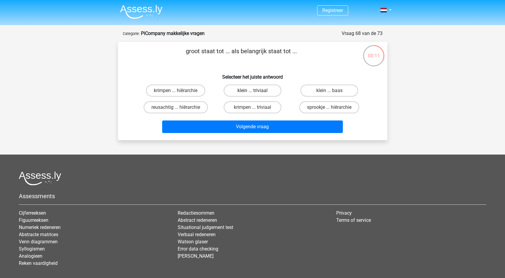
click at [255, 87] on label "klein ... triviaal" at bounding box center [253, 91] width 58 height 12
click at [255, 91] on input "klein ... triviaal" at bounding box center [254, 93] width 4 height 4
radio input "true"
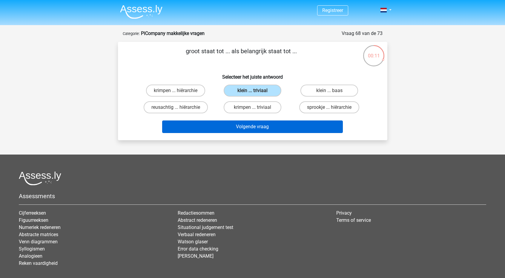
click at [254, 128] on button "Volgende vraag" at bounding box center [252, 126] width 181 height 13
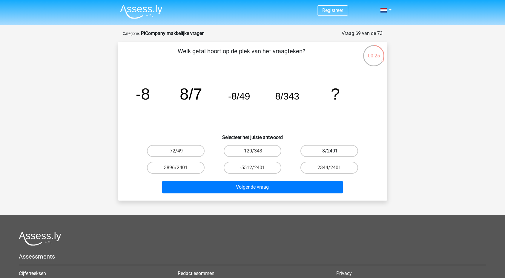
click at [328, 152] on label "-8/2401" at bounding box center [329, 151] width 58 height 12
click at [329, 152] on input "-8/2401" at bounding box center [331, 153] width 4 height 4
radio input "true"
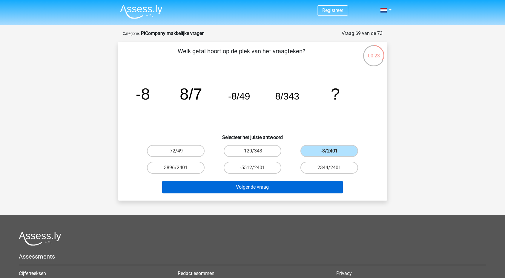
click at [279, 187] on button "Volgende vraag" at bounding box center [252, 187] width 181 height 13
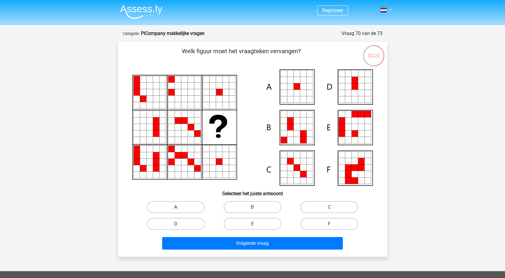
click at [187, 209] on label "A" at bounding box center [176, 207] width 58 height 12
click at [180, 209] on input "A" at bounding box center [178, 209] width 4 height 4
radio input "true"
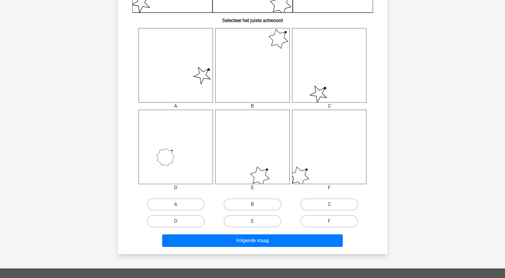
scroll to position [225, 0]
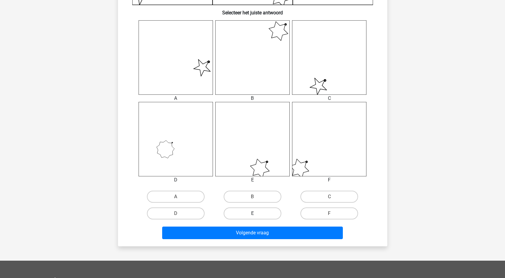
click at [252, 212] on label "E" at bounding box center [253, 213] width 58 height 12
click at [252, 213] on input "E" at bounding box center [254, 215] width 4 height 4
radio input "true"
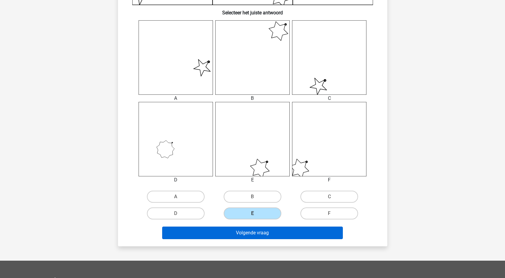
click at [252, 233] on button "Volgende vraag" at bounding box center [252, 232] width 181 height 13
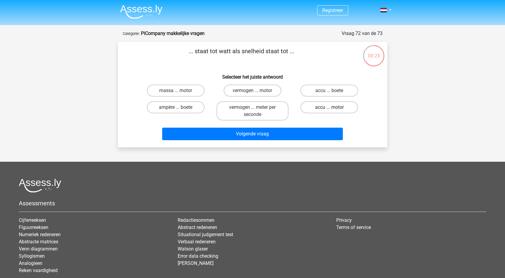
click at [320, 108] on label "accu ... motor" at bounding box center [329, 107] width 58 height 12
click at [329, 108] on input "accu ... motor" at bounding box center [331, 109] width 4 height 4
radio input "true"
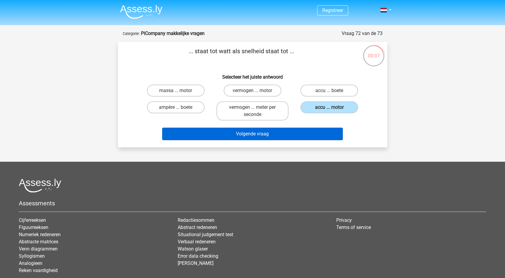
click at [263, 134] on button "Volgende vraag" at bounding box center [252, 134] width 181 height 13
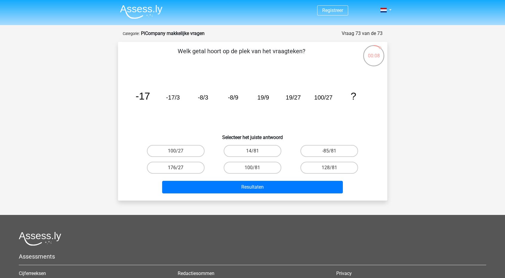
click at [196, 167] on label "176/27" at bounding box center [176, 168] width 58 height 12
click at [180, 168] on input "176/27" at bounding box center [178, 170] width 4 height 4
radio input "true"
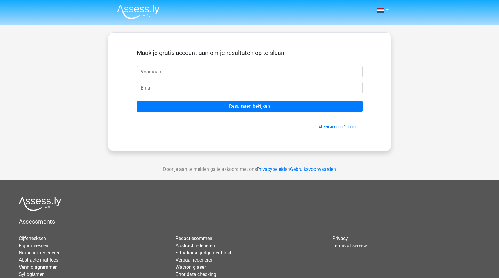
click at [124, 10] on img at bounding box center [138, 12] width 42 height 14
